Goal: Task Accomplishment & Management: Manage account settings

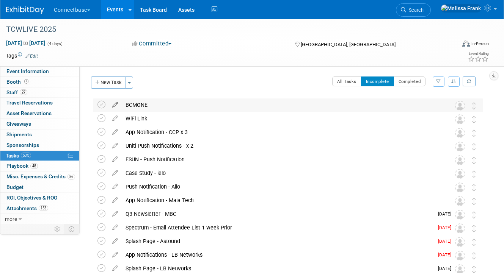
click at [116, 104] on icon at bounding box center [114, 103] width 13 height 9
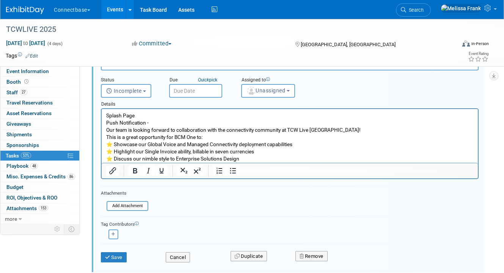
scroll to position [90, 0]
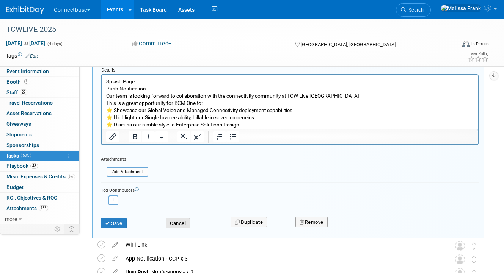
click at [181, 222] on button "Cancel" at bounding box center [178, 223] width 24 height 11
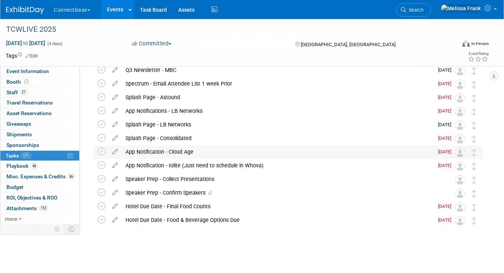
scroll to position [144, 0]
click at [102, 192] on icon at bounding box center [101, 192] width 8 height 8
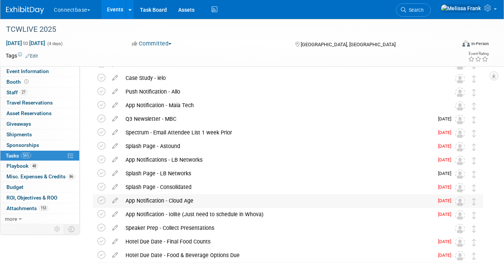
scroll to position [0, 0]
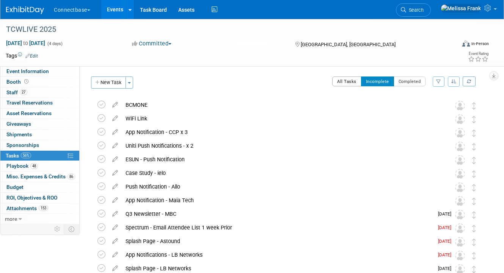
click at [351, 82] on button "All Tasks" at bounding box center [346, 82] width 29 height 10
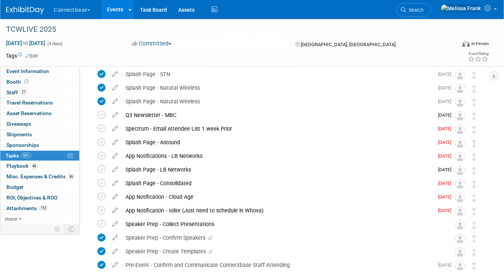
scroll to position [114, 0]
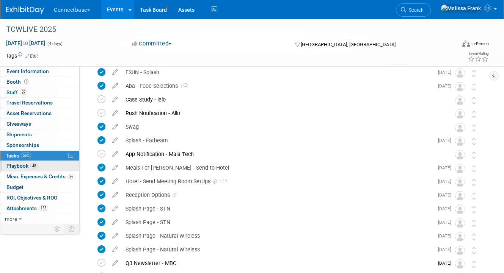
click at [45, 167] on link "48 Playbook 48" at bounding box center [39, 166] width 79 height 10
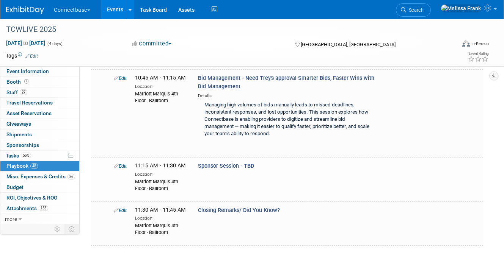
scroll to position [6712, 0]
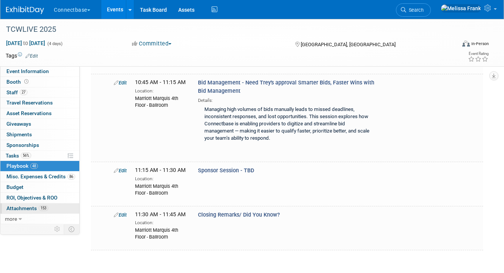
click at [27, 206] on span "Attachments 153" at bounding box center [27, 208] width 42 height 6
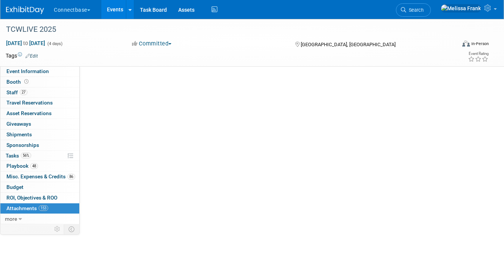
scroll to position [0, 0]
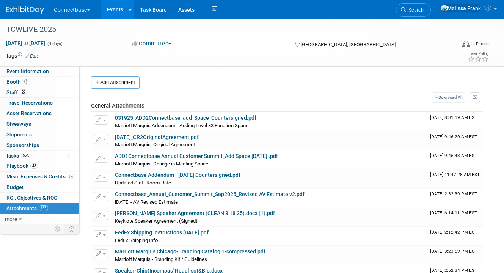
click at [76, 5] on button "Connectbase" at bounding box center [76, 8] width 47 height 17
click at [117, 9] on link "Events" at bounding box center [115, 9] width 28 height 19
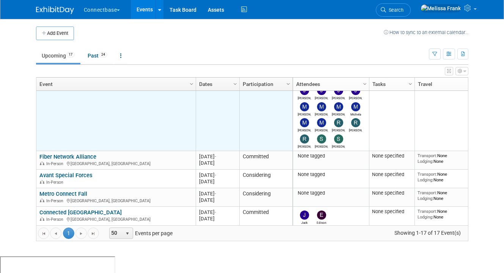
scroll to position [60, 0]
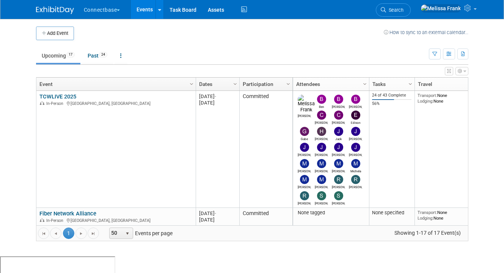
click at [141, 11] on link "Events" at bounding box center [145, 9] width 28 height 19
